Goal: Information Seeking & Learning: Understand process/instructions

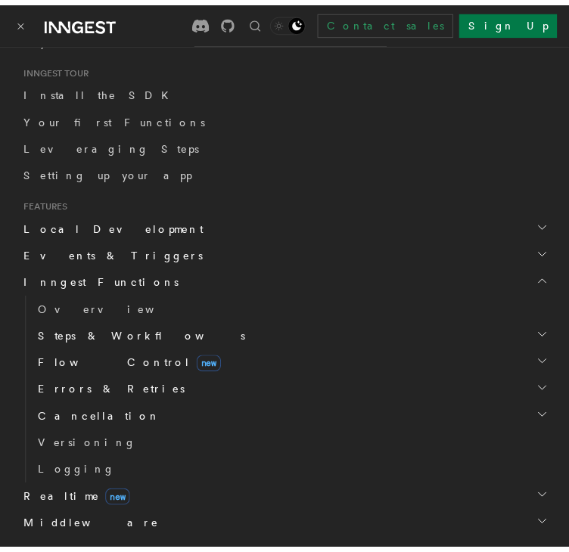
scroll to position [303, 0]
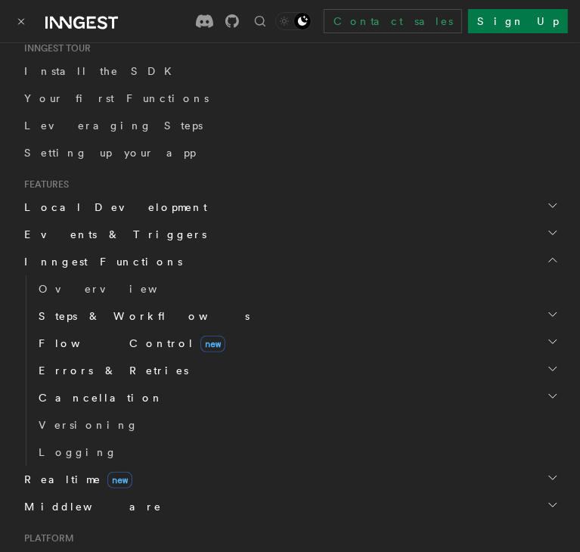
click at [74, 315] on span "Steps & Workflows" at bounding box center [141, 316] width 217 height 15
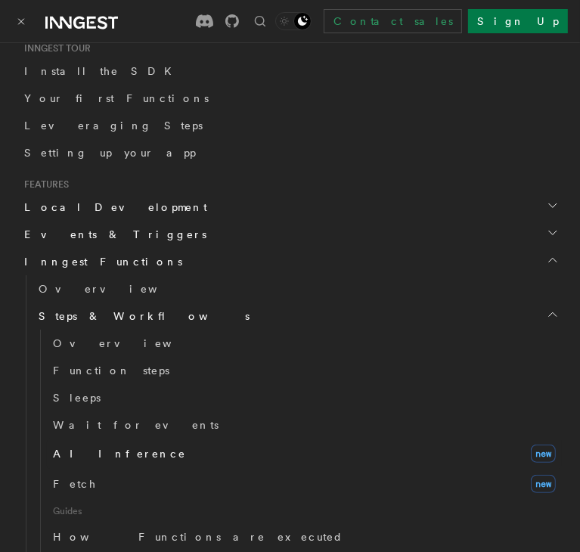
click at [75, 452] on span "AI Inference" at bounding box center [119, 454] width 133 height 12
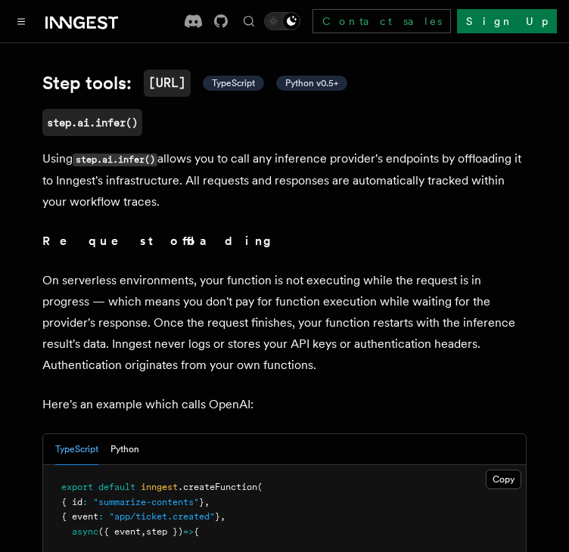
scroll to position [605, 0]
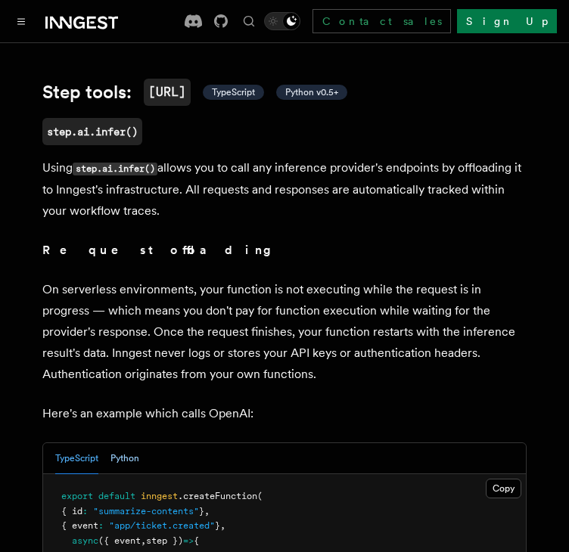
click at [117, 443] on button "Python" at bounding box center [124, 458] width 29 height 31
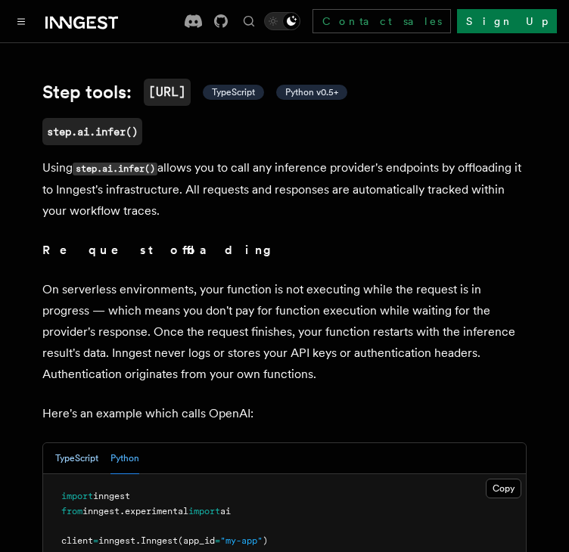
click at [88, 443] on button "TypeScript" at bounding box center [76, 458] width 43 height 31
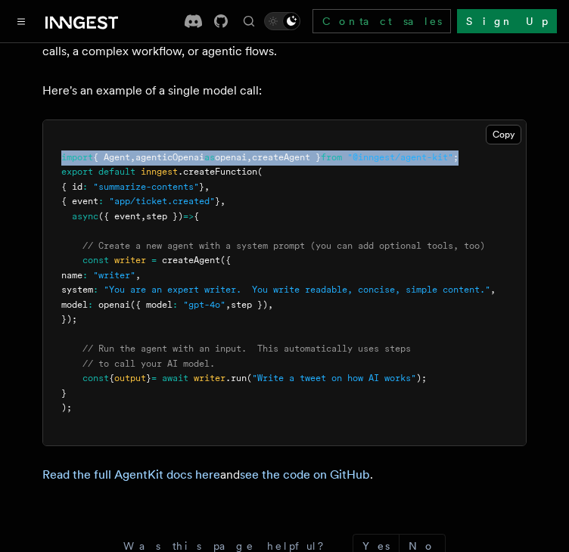
scroll to position [0, 33]
drag, startPoint x: 61, startPoint y: 136, endPoint x: 521, endPoint y: 145, distance: 460.2
click at [521, 145] on pre "import { Agent , agenticOpenai as openai , createAgent } from "@inngest/agent-k…" at bounding box center [284, 282] width 483 height 325
copy span "import { Agent , agenticOpenai as openai , createAgent } from "@inngest/agent-k…"
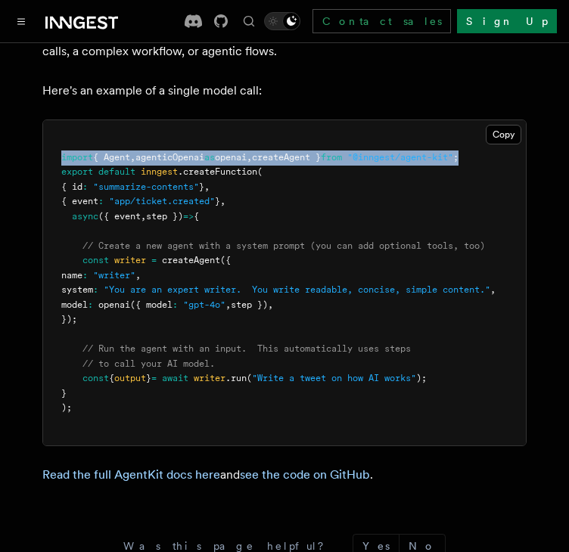
drag, startPoint x: 79, startPoint y: 241, endPoint x: 121, endPoint y: 303, distance: 74.5
click at [121, 303] on pre "import { Agent , agenticOpenai as openai , createAgent } from "@inngest/agent-k…" at bounding box center [284, 282] width 483 height 325
copy code "const writer = createAgent ({ name : "writer" , system : "You are an expert wri…"
click at [204, 261] on pre "import { Agent , agenticOpenai as openai , createAgent } from "@inngest/agent-k…" at bounding box center [284, 282] width 483 height 325
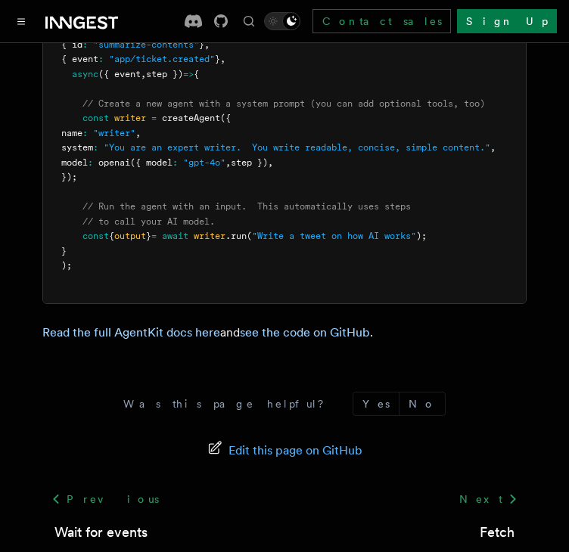
scroll to position [4921, 0]
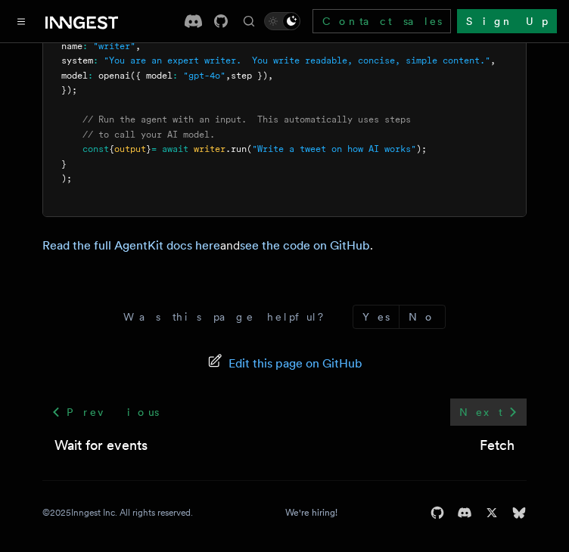
click at [507, 403] on icon at bounding box center [513, 412] width 18 height 18
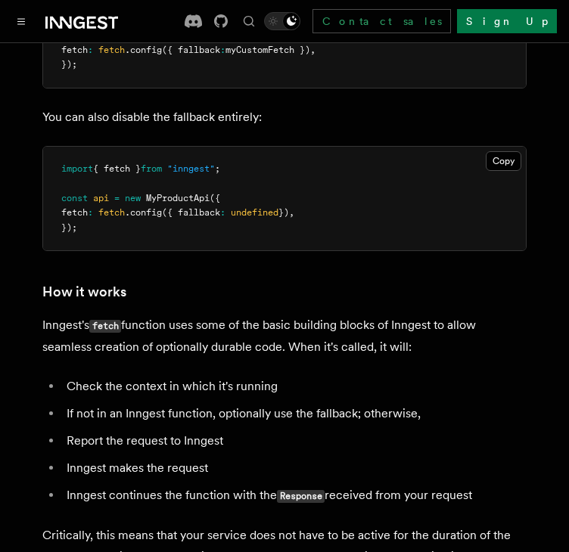
scroll to position [3747, 0]
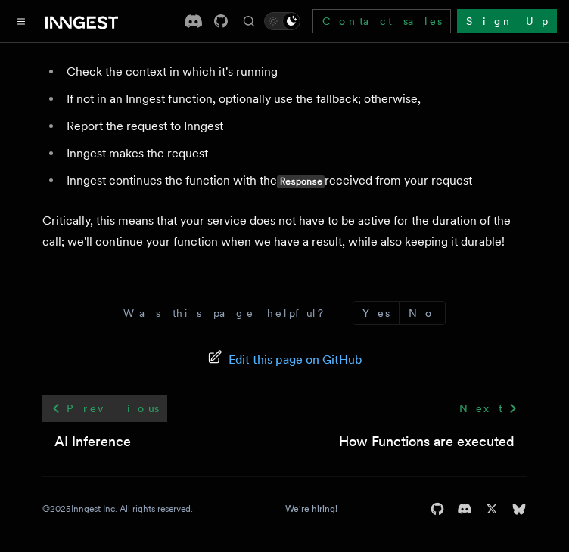
click at [92, 403] on link "Previous" at bounding box center [104, 408] width 125 height 27
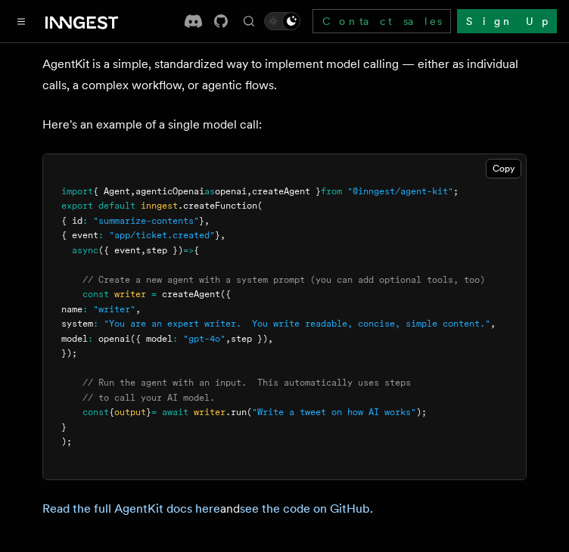
scroll to position [4616, 0]
